Goal: Task Accomplishment & Management: Manage account settings

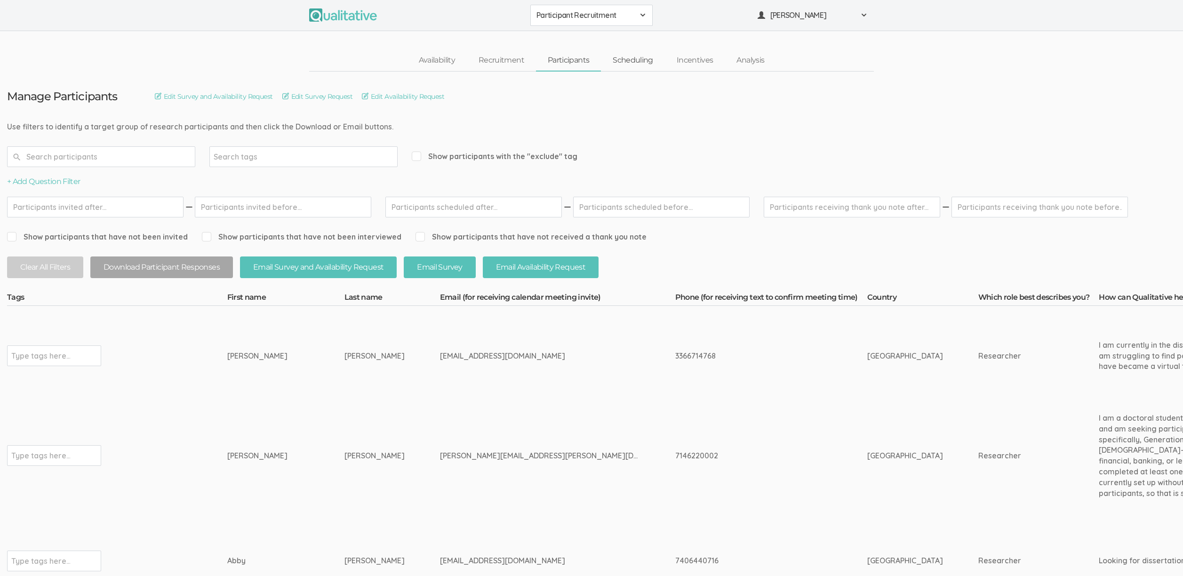
click at [629, 64] on link "Scheduling" at bounding box center [633, 60] width 64 height 20
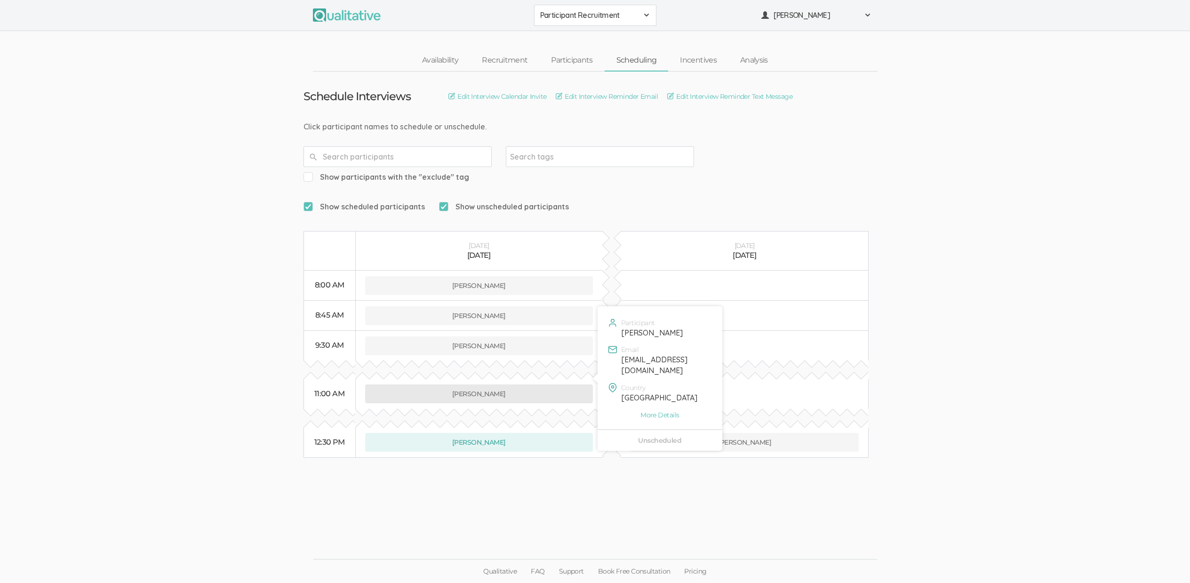
click at [513, 384] on button "Melissa Fulton" at bounding box center [479, 393] width 228 height 19
click at [565, 55] on link "Participants" at bounding box center [571, 60] width 65 height 20
